Goal: Check status: Check status

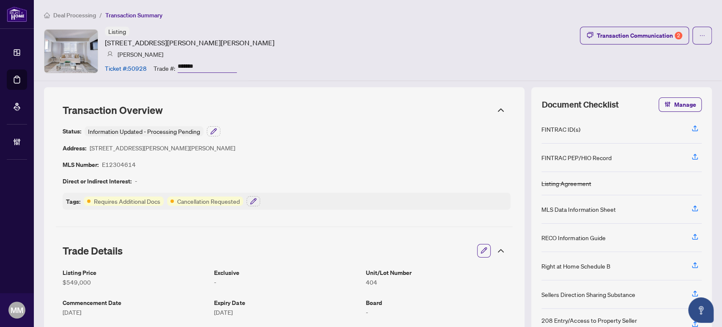
drag, startPoint x: 370, startPoint y: 122, endPoint x: 372, endPoint y: 117, distance: 5.0
click at [367, 122] on div "Status: Information Updated - Processing Pending Address: 1625 Pickering Pkwy, …" at bounding box center [284, 167] width 457 height 93
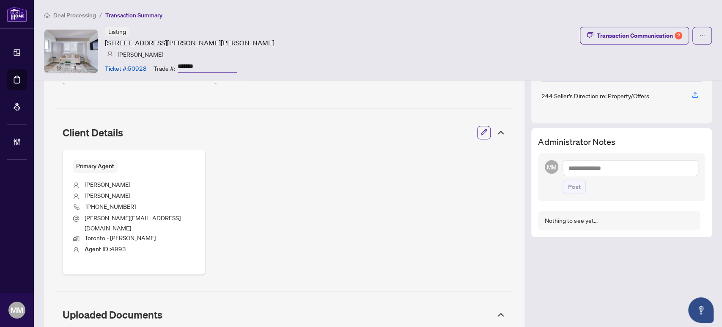
scroll to position [408, 0]
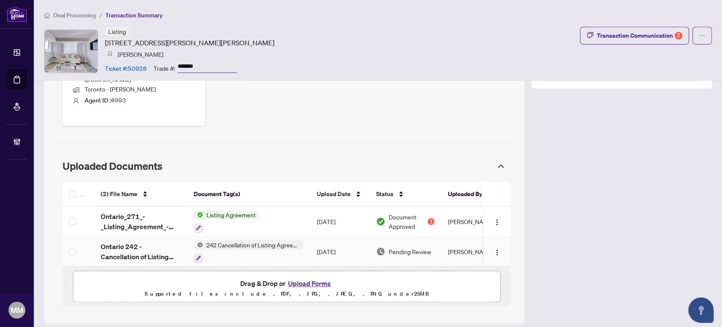
click at [347, 239] on td "Sep/01/2025" at bounding box center [339, 251] width 59 height 30
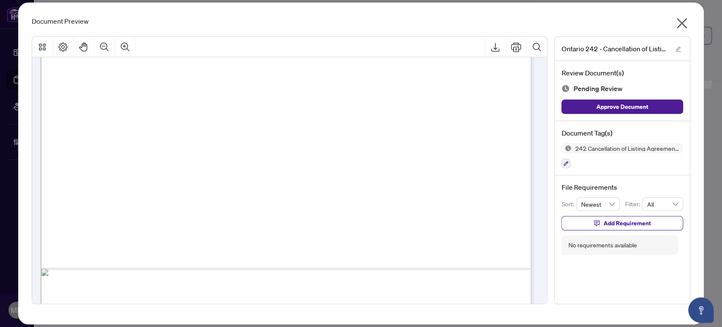
scroll to position [376, 0]
click at [679, 25] on icon "close" at bounding box center [682, 23] width 11 height 11
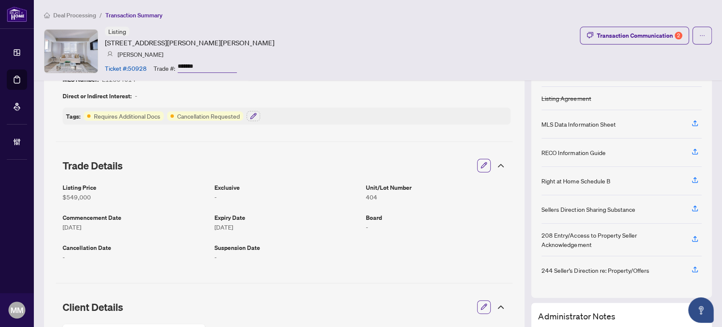
scroll to position [0, 0]
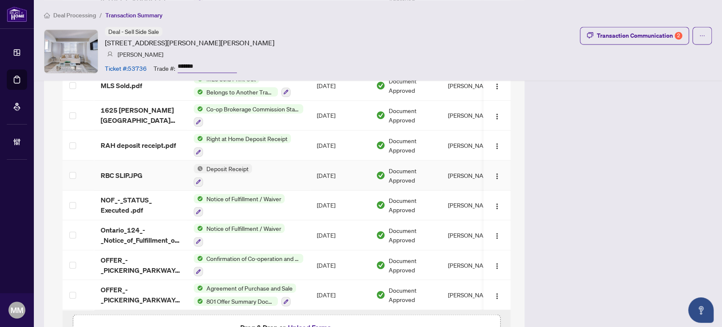
scroll to position [949, 0]
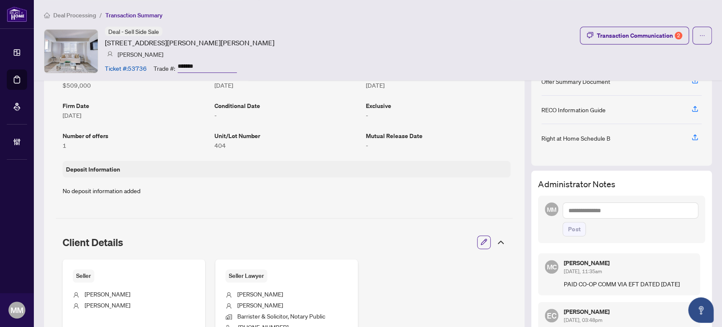
scroll to position [56, 0]
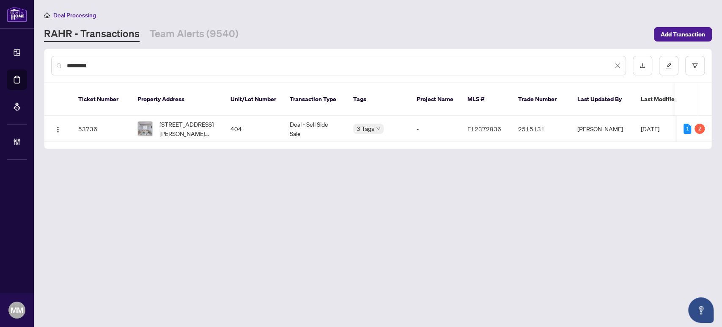
click at [506, 63] on input "*********" at bounding box center [340, 65] width 546 height 9
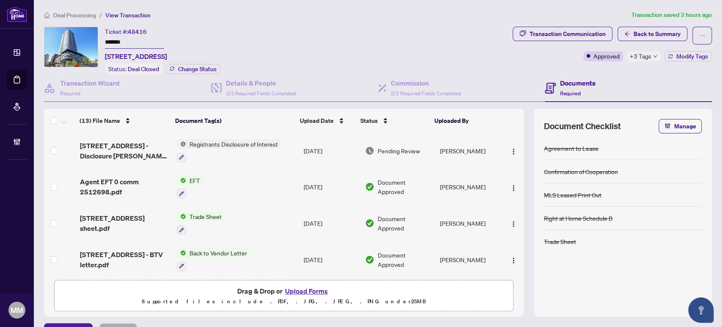
click at [461, 148] on td "[PERSON_NAME]" at bounding box center [469, 150] width 66 height 36
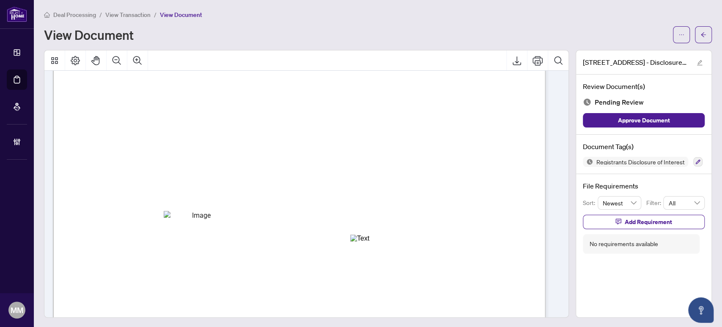
scroll to position [235, 0]
click at [700, 34] on button "button" at bounding box center [703, 34] width 17 height 17
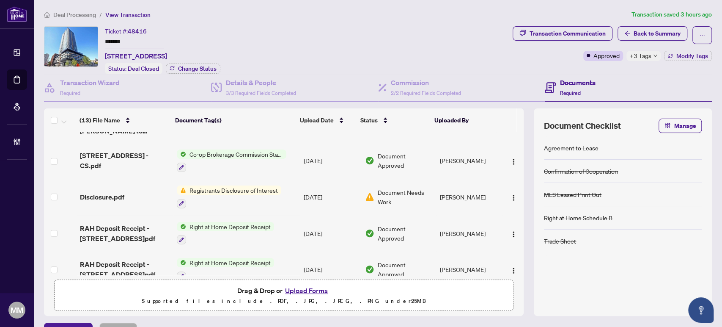
scroll to position [321, 0]
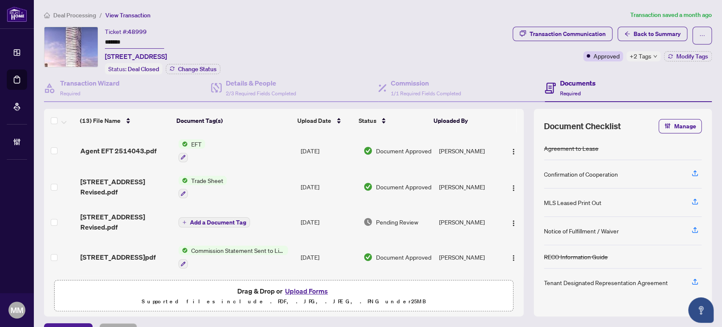
click at [83, 14] on span "Deal Processing" at bounding box center [74, 15] width 43 height 8
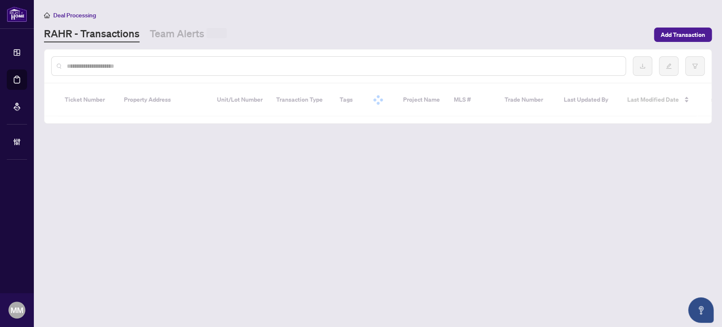
click at [131, 59] on div at bounding box center [338, 65] width 575 height 19
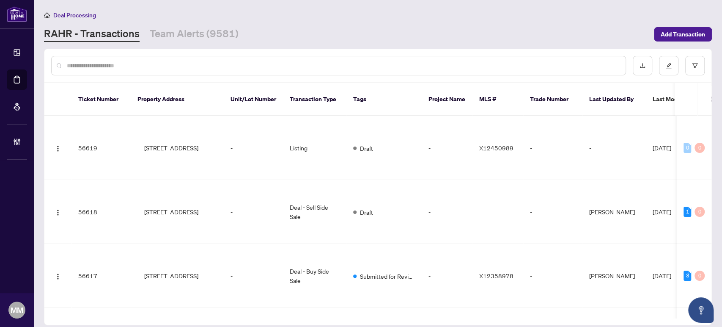
drag, startPoint x: 129, startPoint y: 64, endPoint x: 129, endPoint y: 57, distance: 7.2
click at [129, 64] on input "text" at bounding box center [343, 65] width 552 height 9
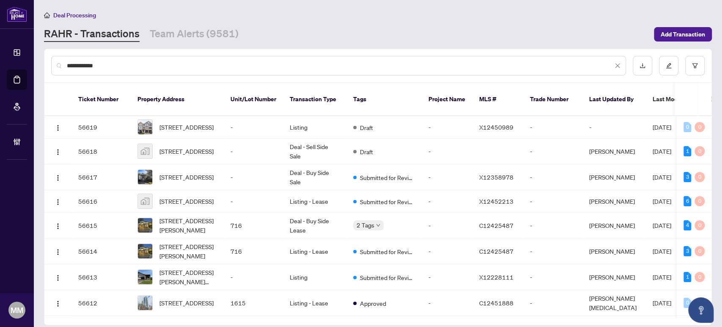
type input "**********"
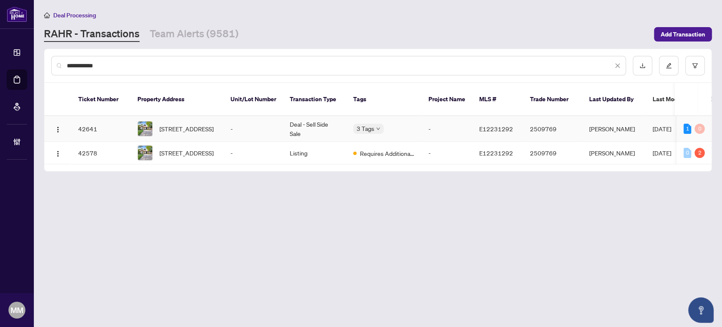
click at [280, 117] on td "-" at bounding box center [253, 129] width 59 height 26
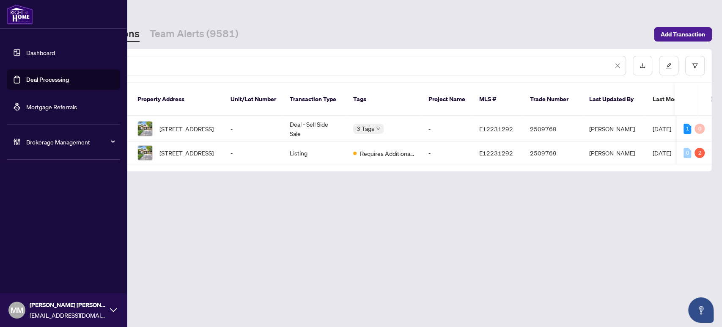
click at [26, 103] on link "Mortgage Referrals" at bounding box center [51, 107] width 51 height 8
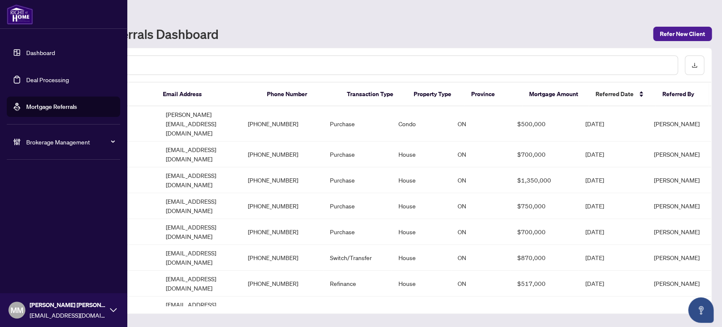
click at [26, 83] on link "Deal Processing" at bounding box center [47, 80] width 43 height 8
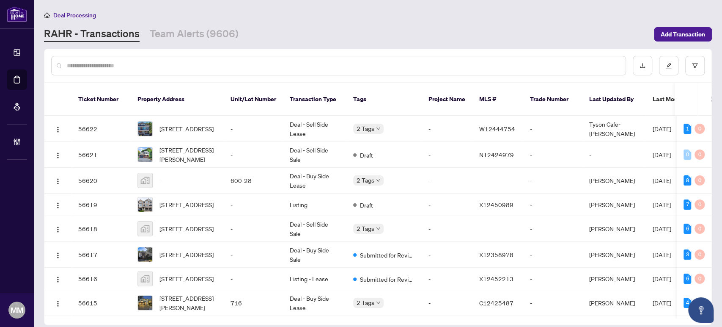
click at [403, 24] on div "Deal Processing RAHR - Transactions Team Alerts (9606) Add Transaction" at bounding box center [378, 26] width 668 height 32
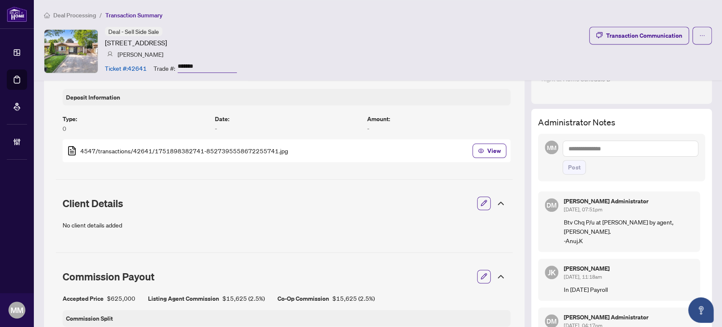
scroll to position [282, 0]
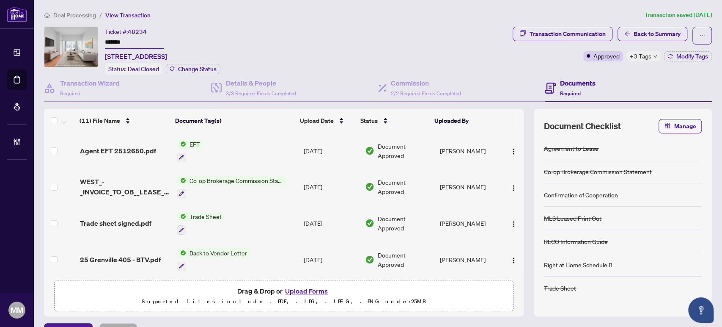
click at [584, 43] on span "Transaction Communication" at bounding box center [563, 36] width 100 height 18
click at [585, 38] on div "Transaction Communication" at bounding box center [568, 34] width 76 height 14
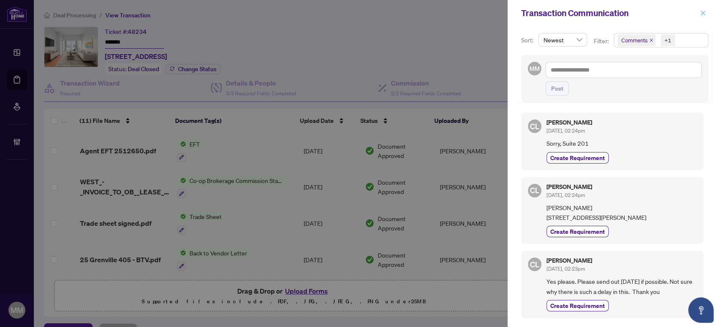
click at [705, 12] on icon "close" at bounding box center [703, 13] width 6 height 6
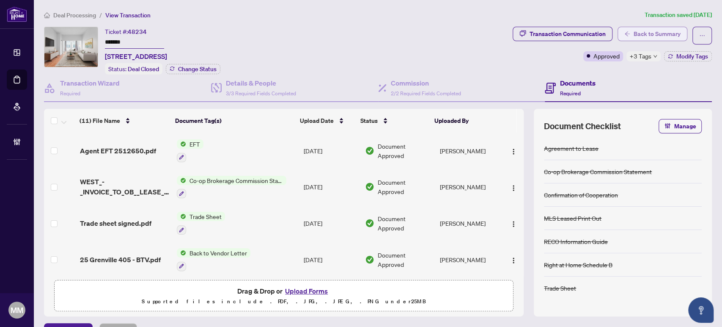
click at [650, 30] on span "Back to Summary" at bounding box center [657, 34] width 47 height 14
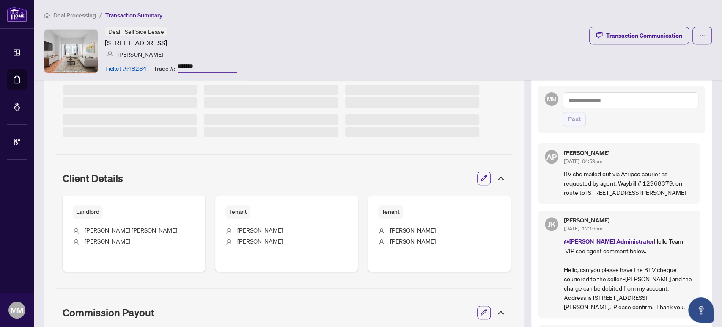
scroll to position [256, 0]
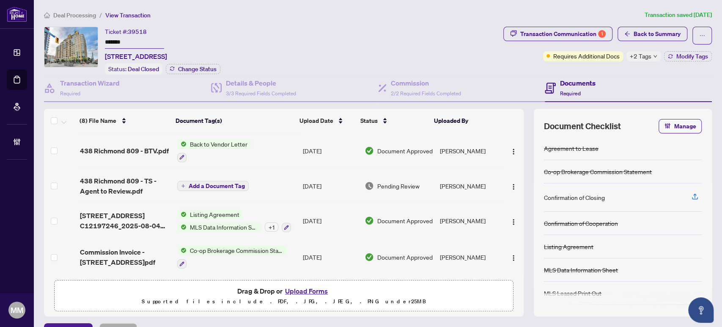
drag, startPoint x: 453, startPoint y: 59, endPoint x: 460, endPoint y: 51, distance: 10.2
click at [453, 58] on div "Ticket #: 39518 ******* [STREET_ADDRESS] Status: Deal Closed Change Status" at bounding box center [272, 51] width 456 height 48
click at [629, 80] on div "Documents Required" at bounding box center [628, 87] width 167 height 27
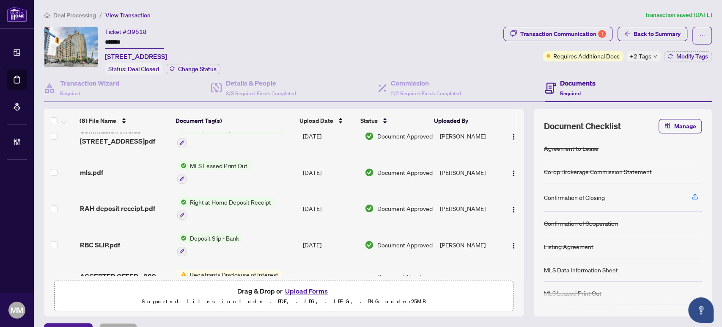
scroll to position [143, 0]
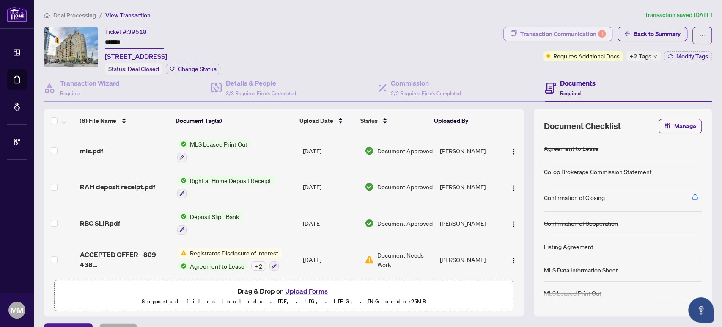
click at [579, 36] on div "Transaction Communication 1" at bounding box center [562, 34] width 85 height 14
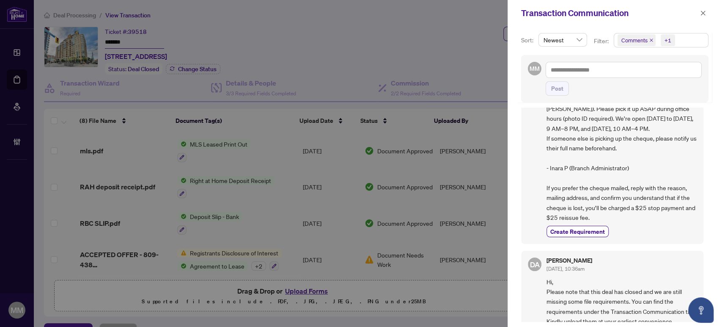
scroll to position [0, 0]
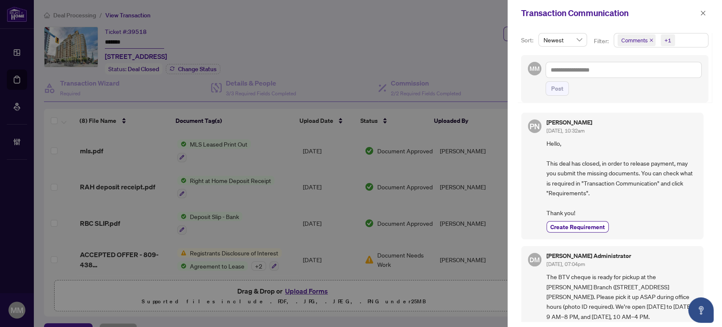
click at [675, 230] on div "Create Requirement" at bounding box center [621, 226] width 150 height 11
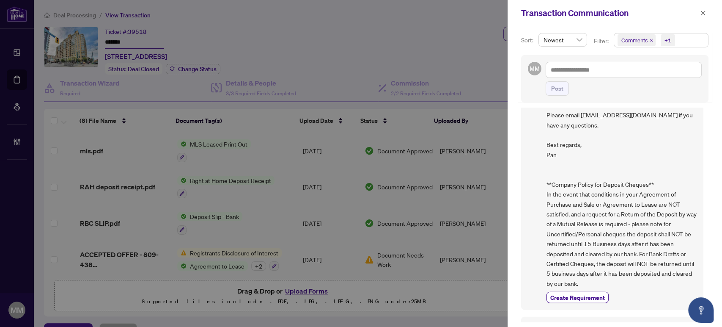
scroll to position [1269, 0]
click at [702, 18] on span "button" at bounding box center [703, 13] width 6 height 14
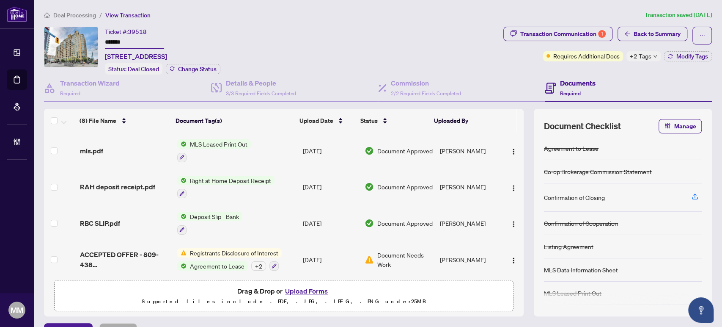
scroll to position [0, 0]
